Goal: Task Accomplishment & Management: Manage account settings

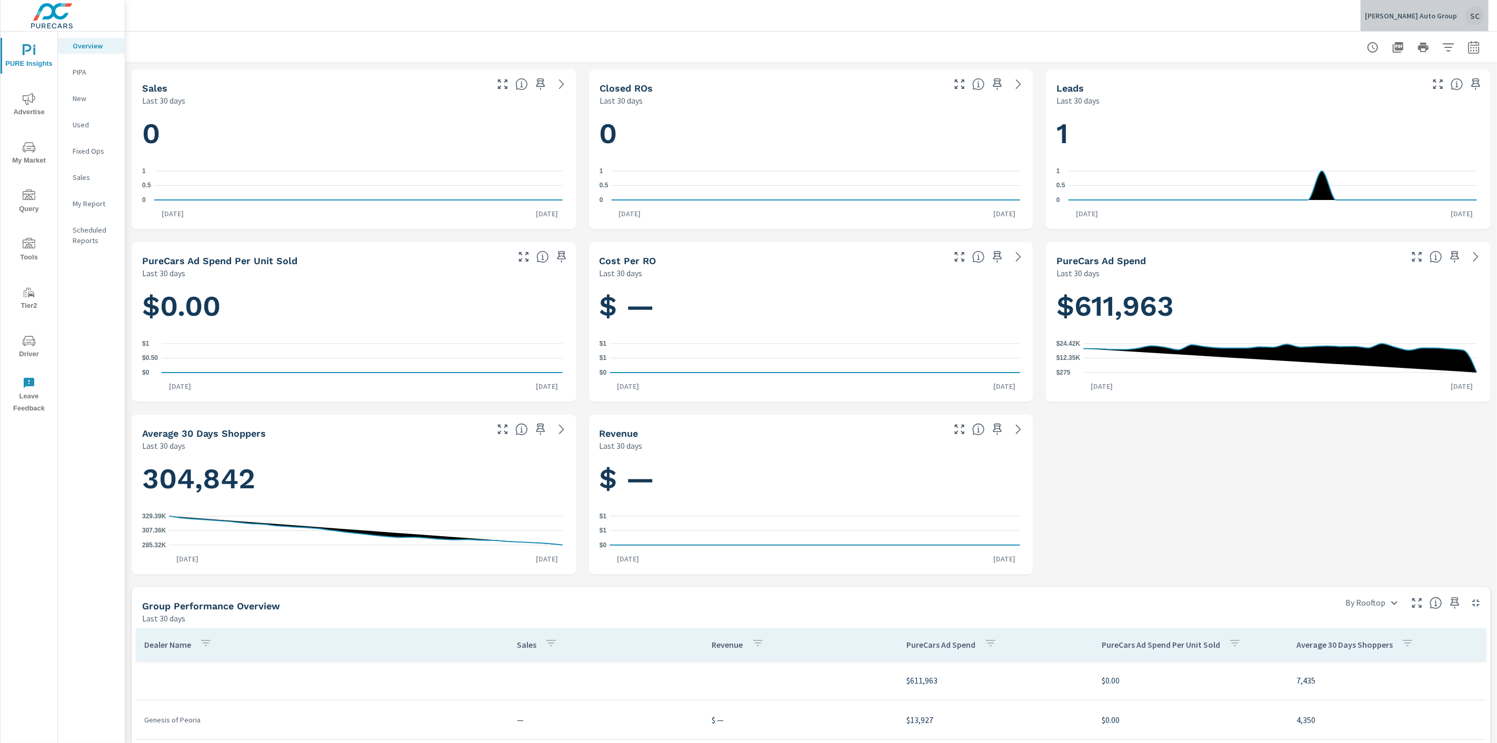
click at [1477, 16] on div "SC" at bounding box center [1474, 15] width 19 height 19
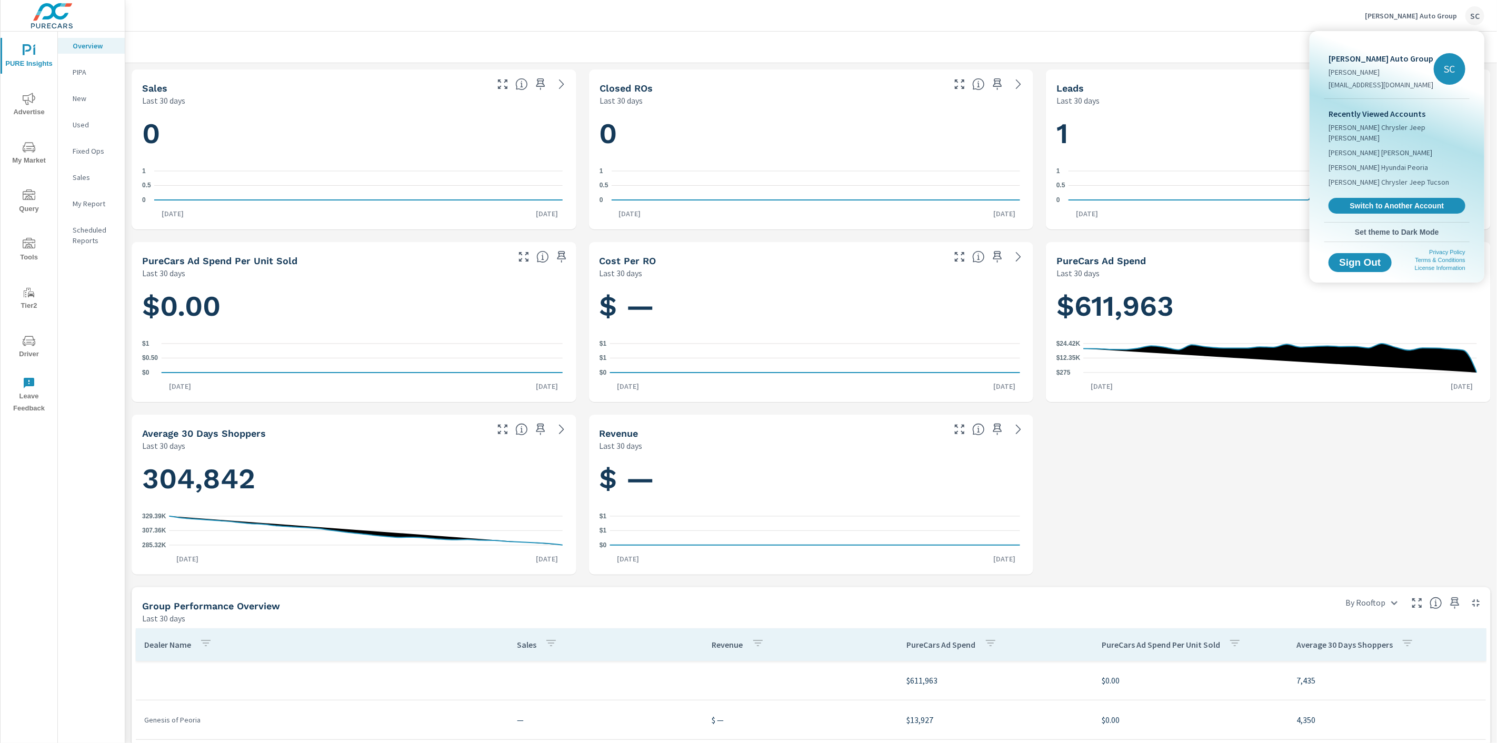
click at [1425, 201] on span "Switch to Another Account" at bounding box center [1396, 205] width 125 height 9
